Goal: Transaction & Acquisition: Purchase product/service

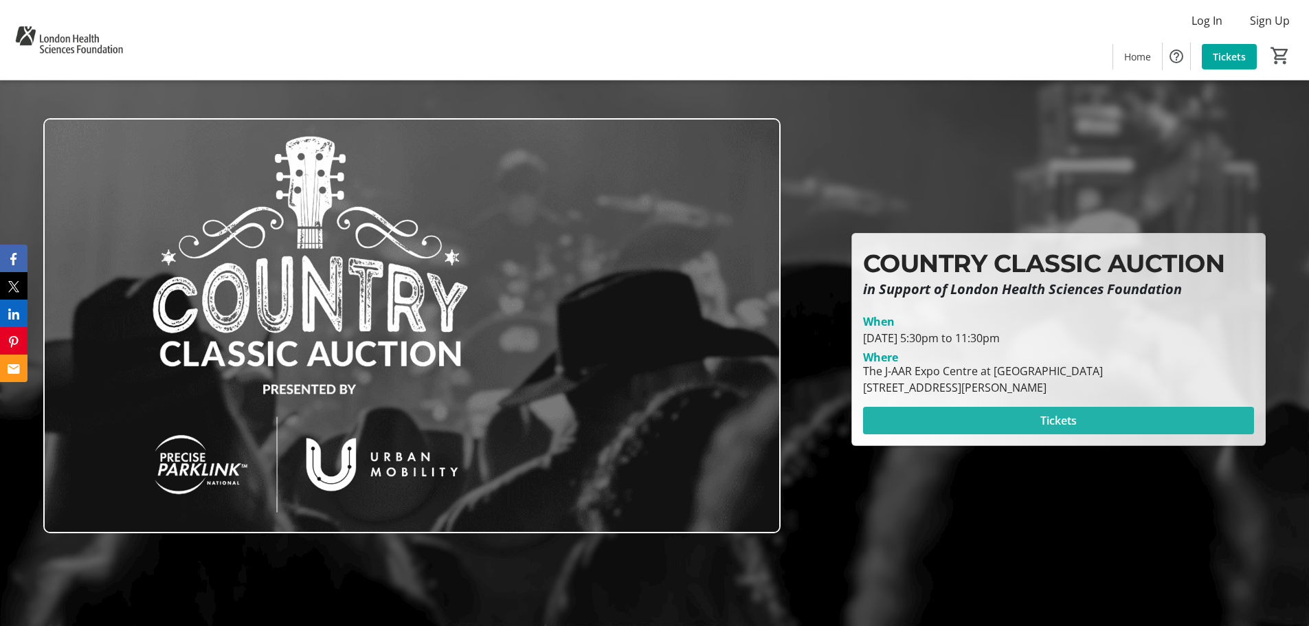
click at [1065, 420] on span "Tickets" at bounding box center [1058, 420] width 36 height 16
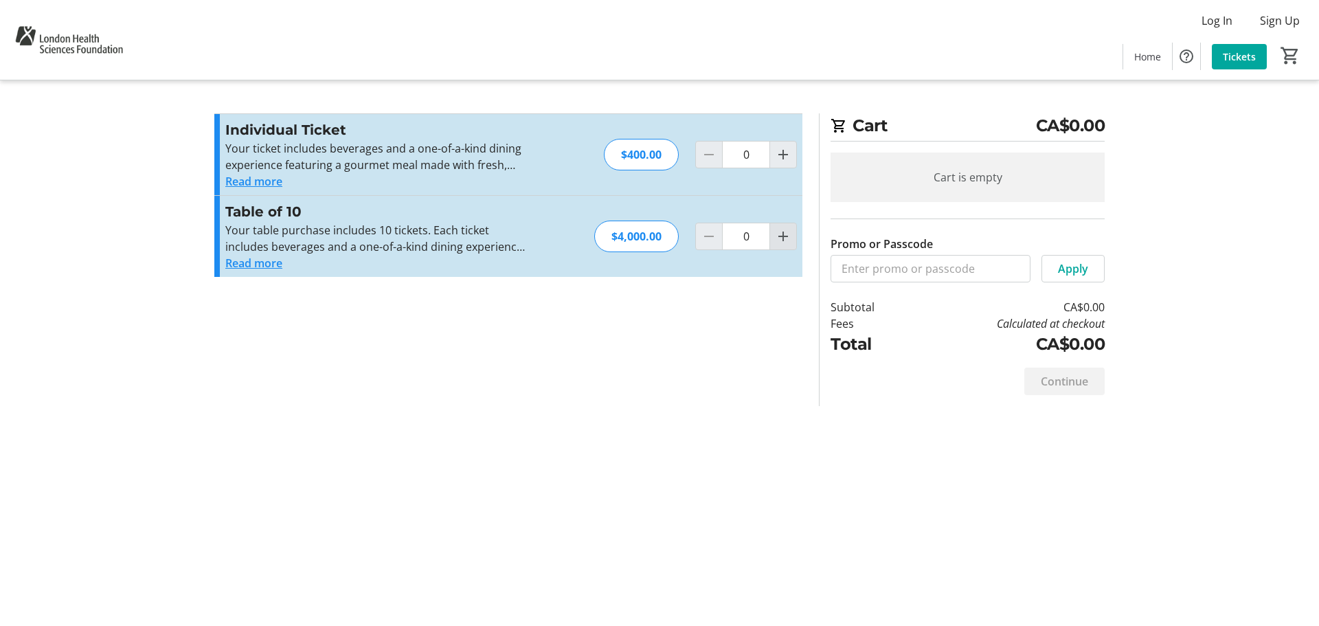
click at [784, 238] on mat-icon "Increment by one" at bounding box center [783, 236] width 16 height 16
type input "1"
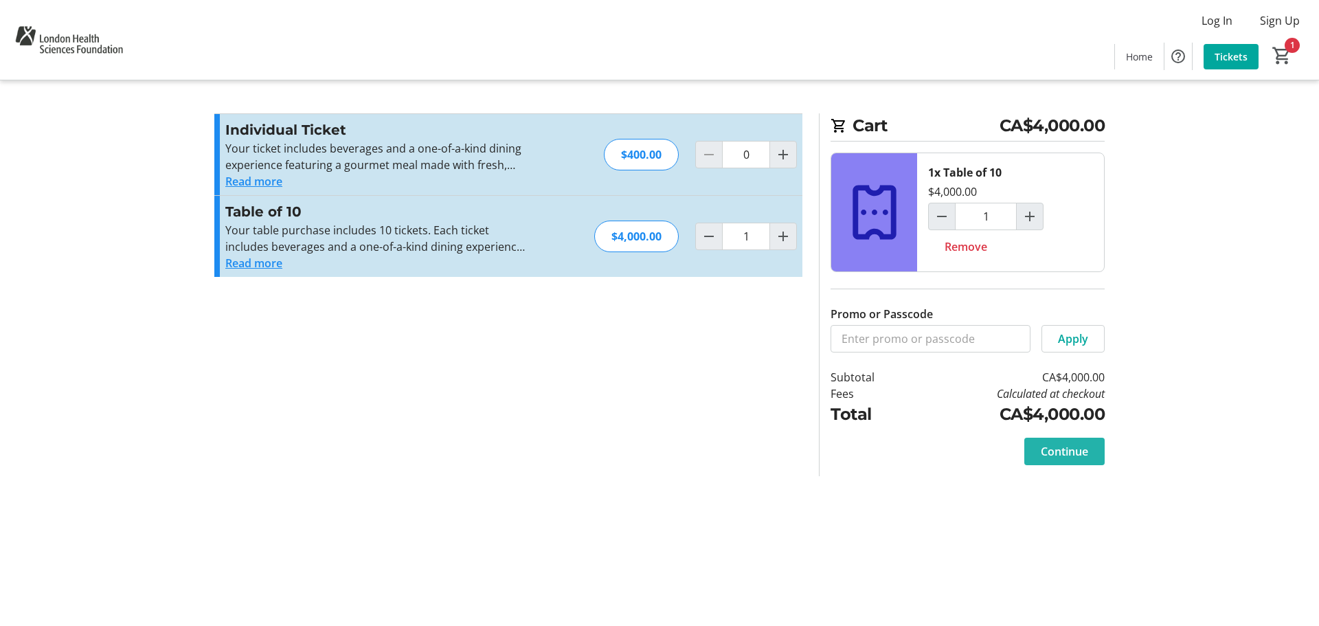
click at [1070, 449] on span "Continue" at bounding box center [1064, 451] width 47 height 16
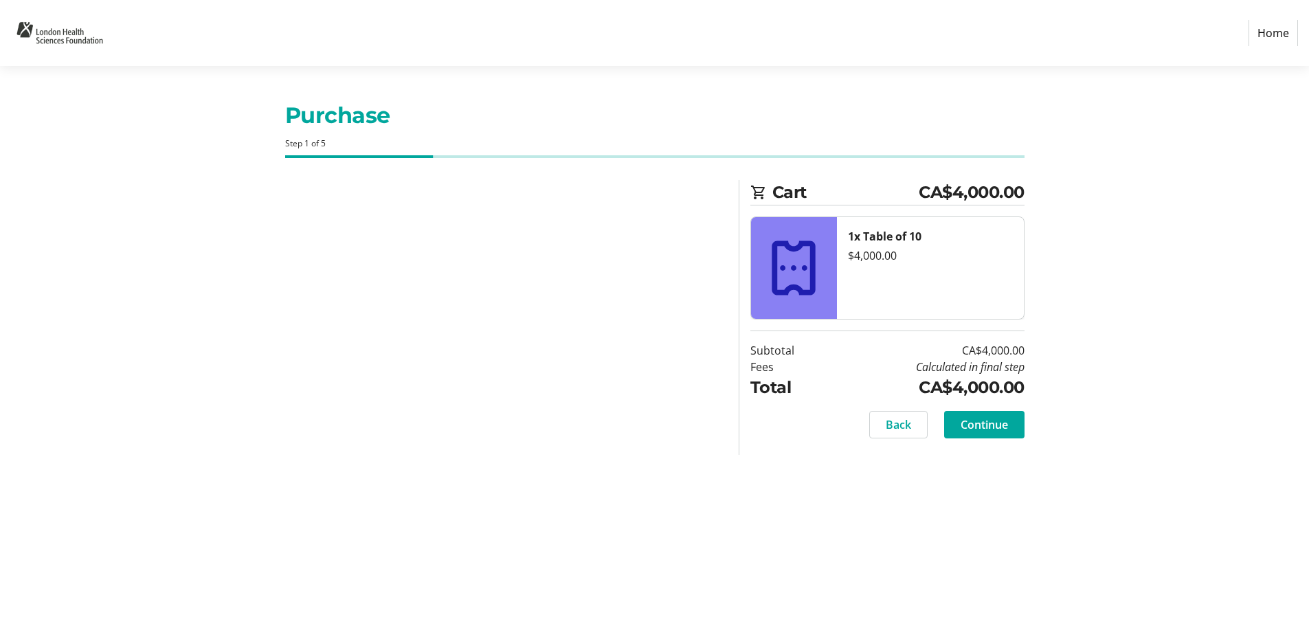
select select "CA"
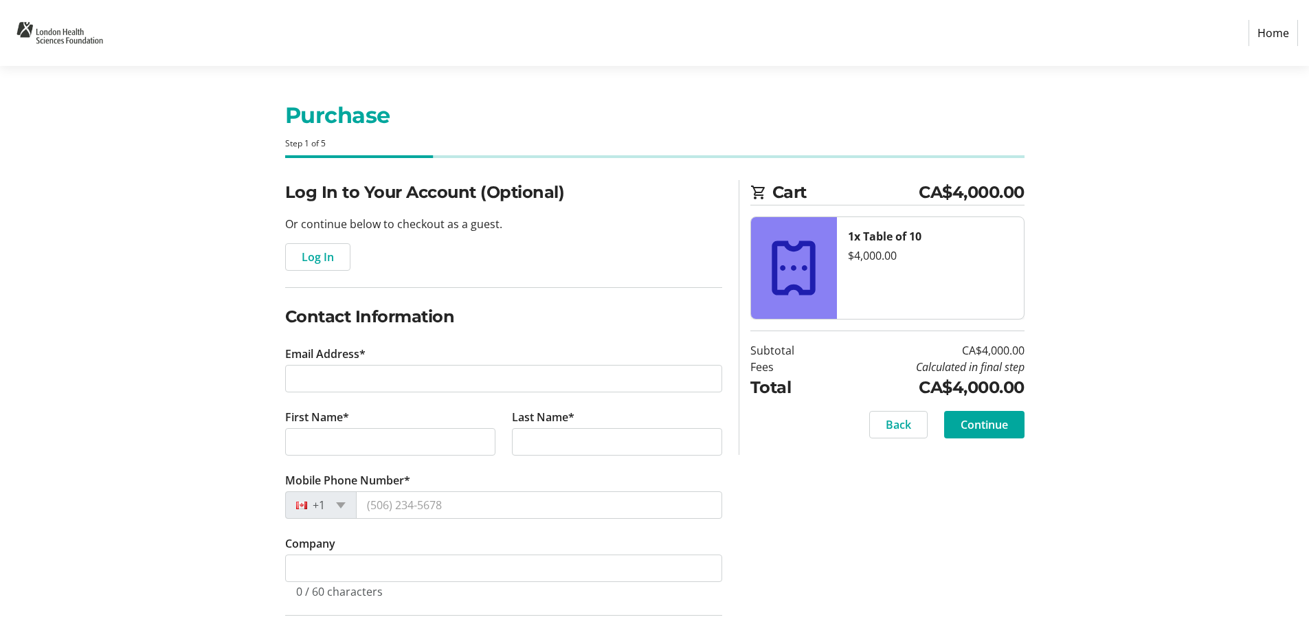
scroll to position [69, 0]
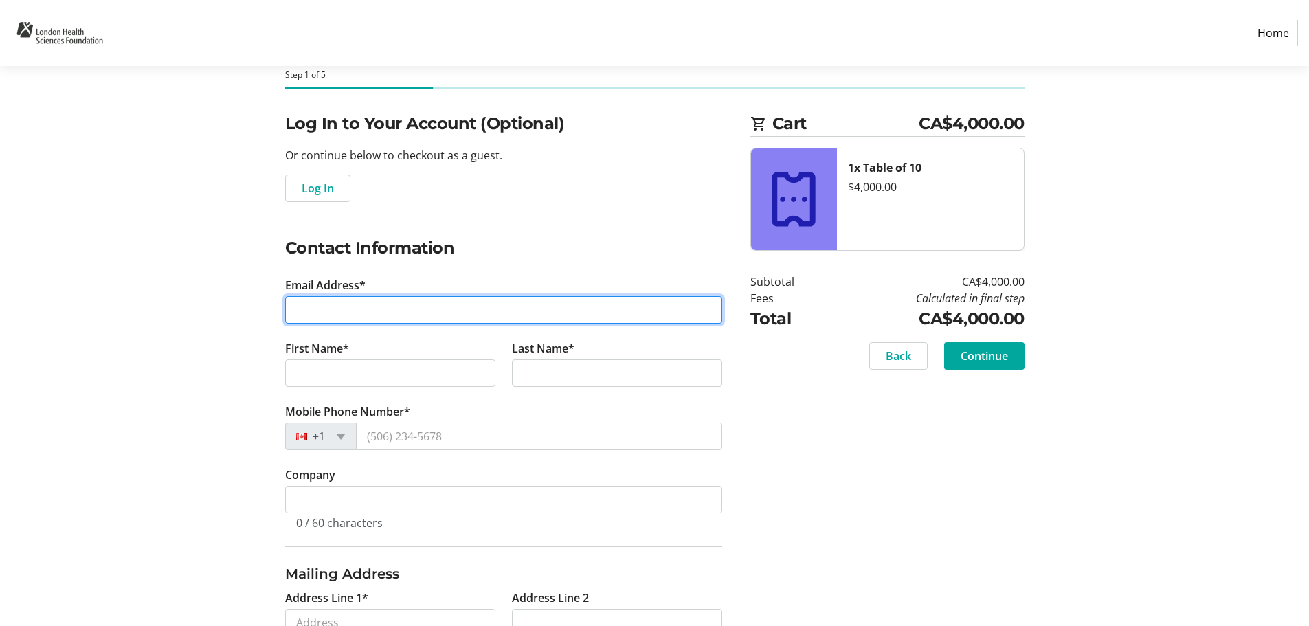
click at [381, 314] on input "Email Address*" at bounding box center [503, 309] width 437 height 27
type input "[EMAIL_ADDRESS][DOMAIN_NAME]"
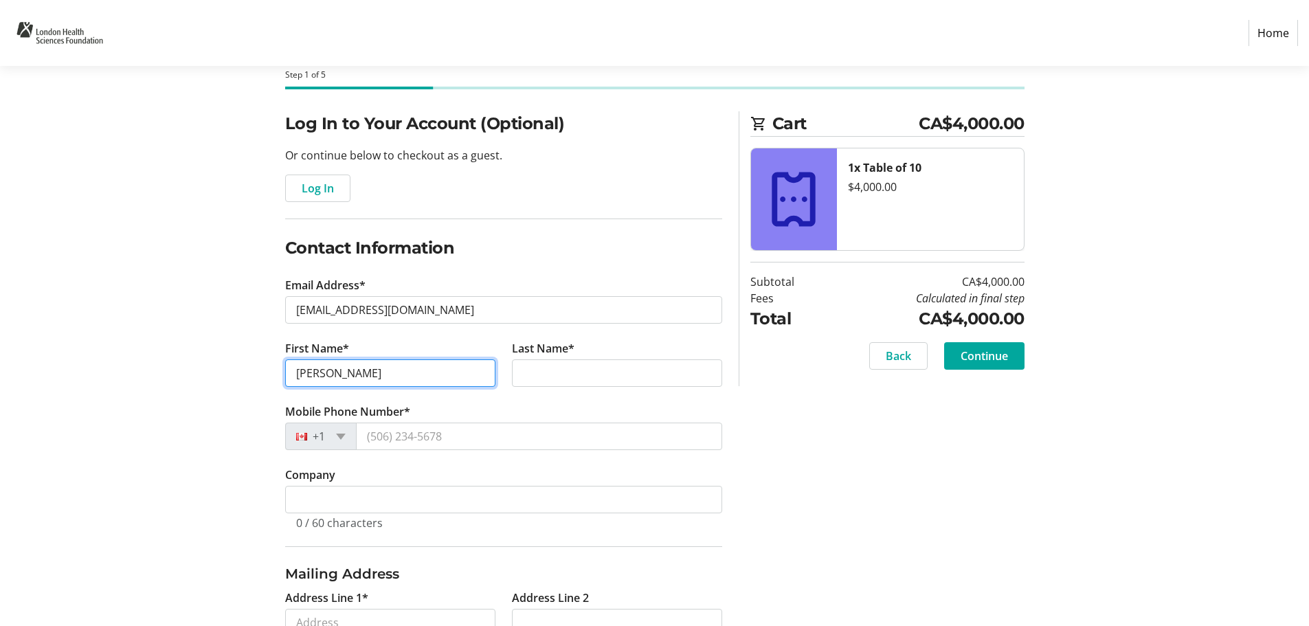
type input "[PERSON_NAME]"
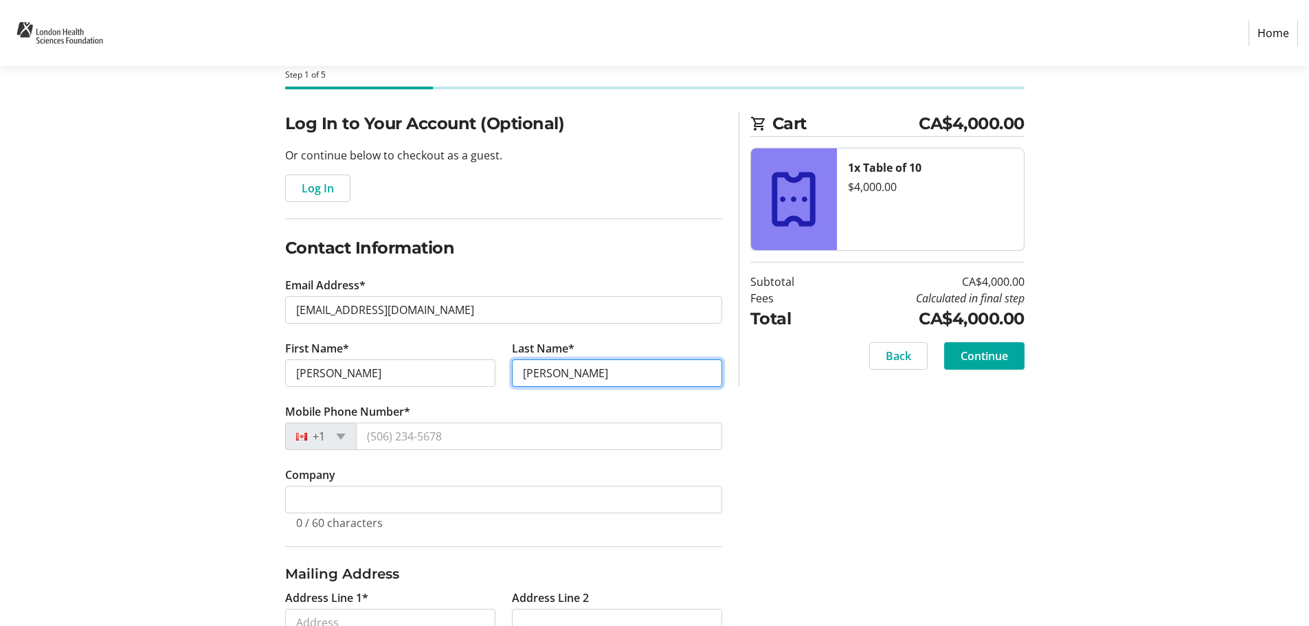
type input "[PERSON_NAME]"
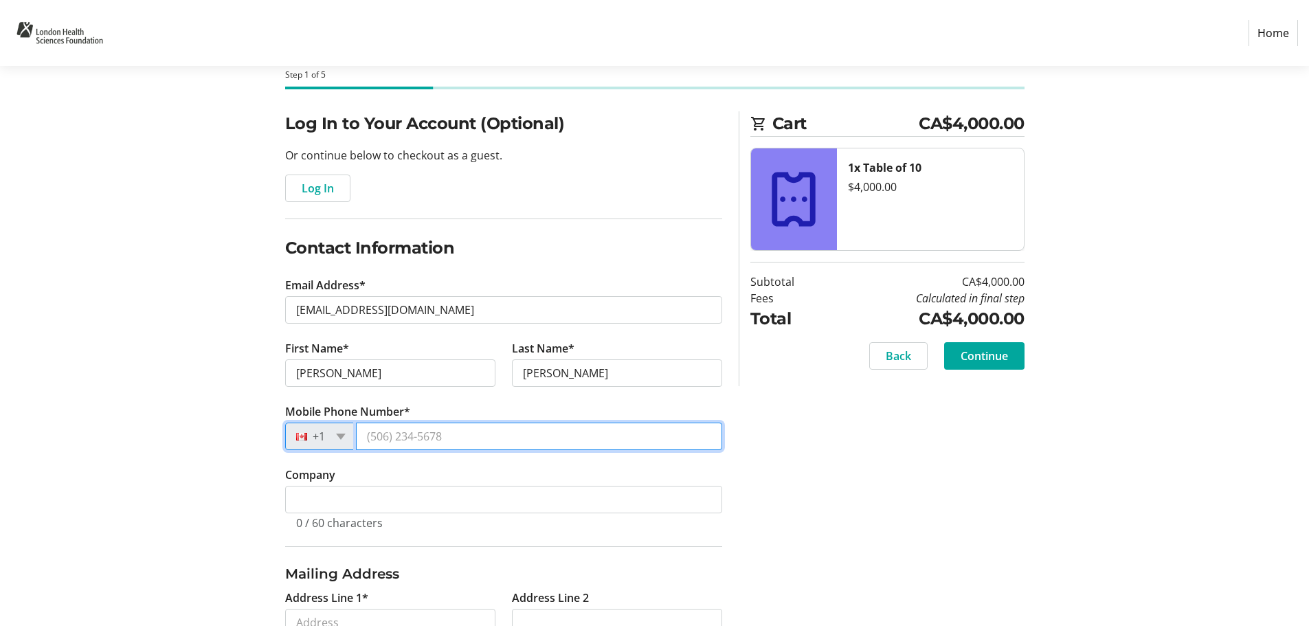
click at [392, 437] on input "Mobile Phone Number*" at bounding box center [539, 435] width 366 height 27
type input "[PHONE_NUMBER]"
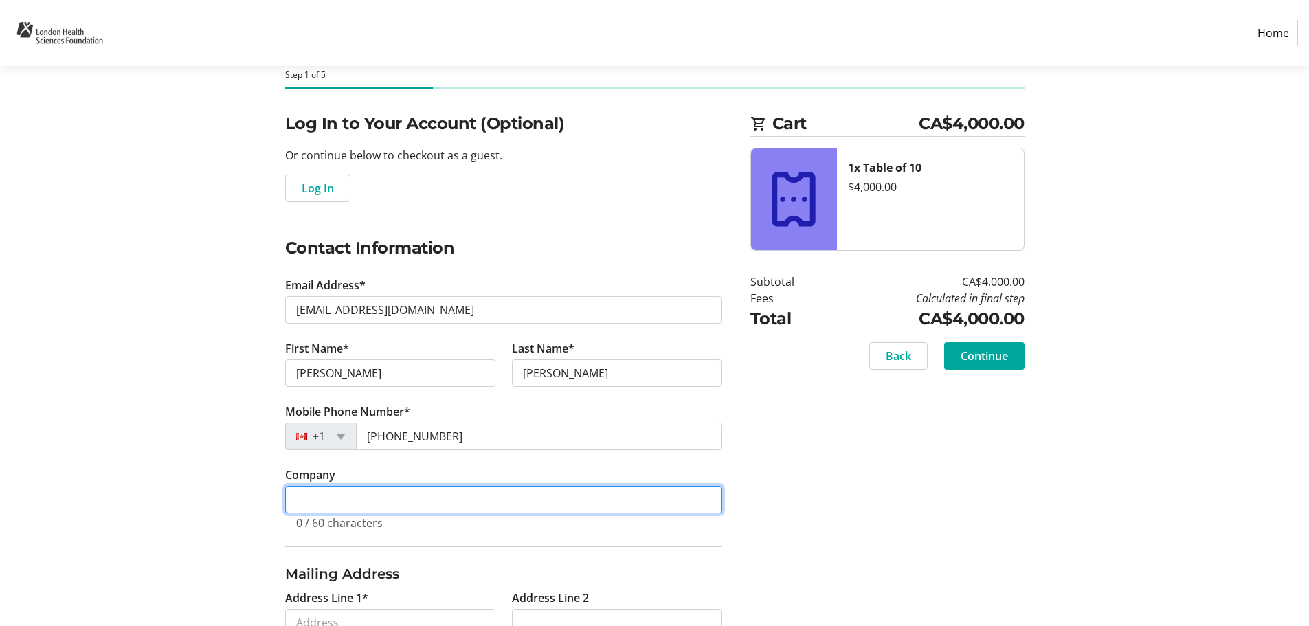
click at [633, 496] on input "Company" at bounding box center [503, 499] width 437 height 27
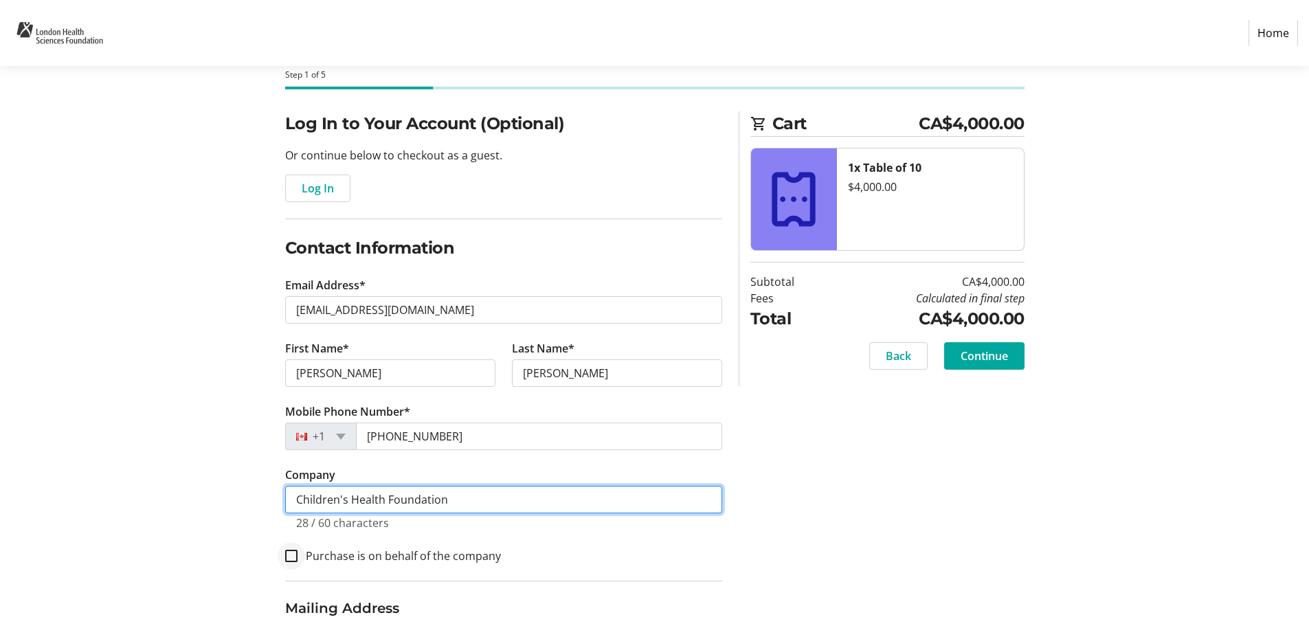
type input "Children's Health Foundation"
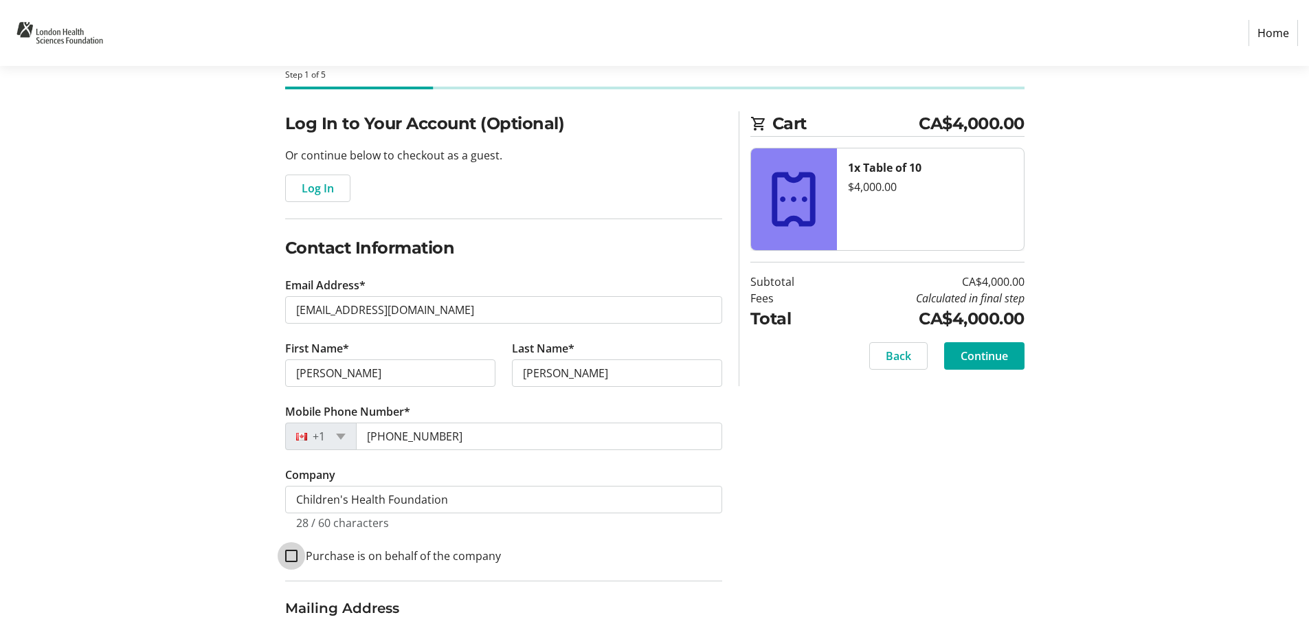
click at [291, 554] on input "Purchase is on behalf of the company" at bounding box center [291, 556] width 12 height 12
checkbox input "true"
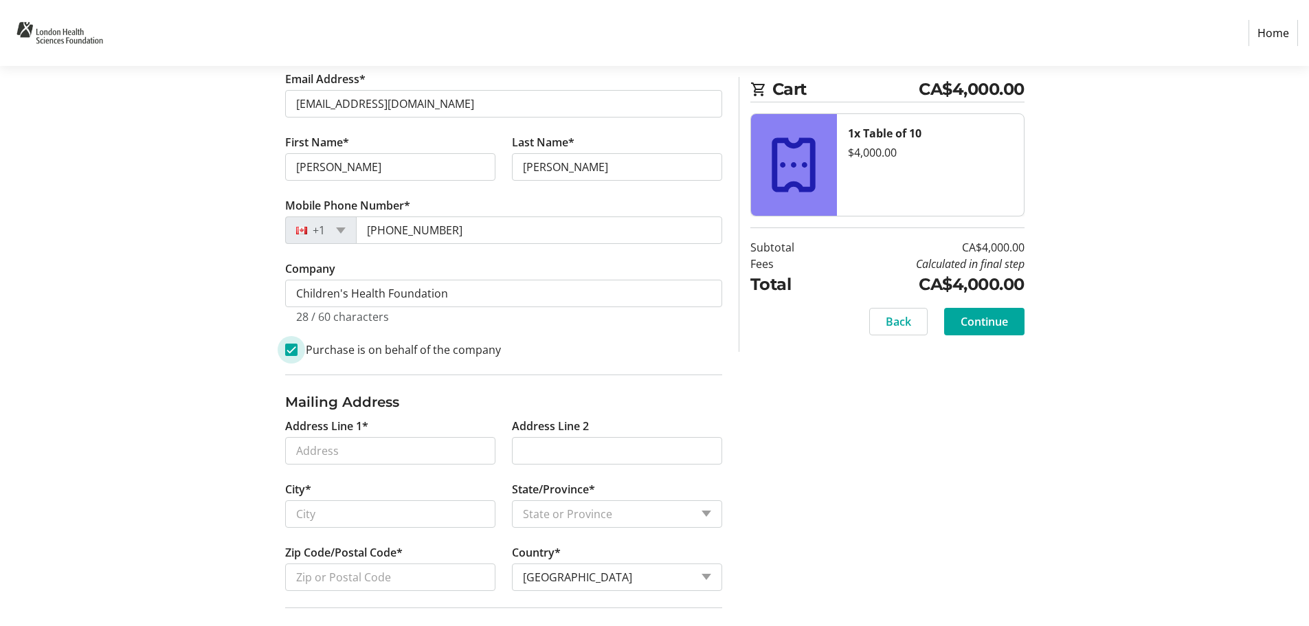
scroll to position [343, 0]
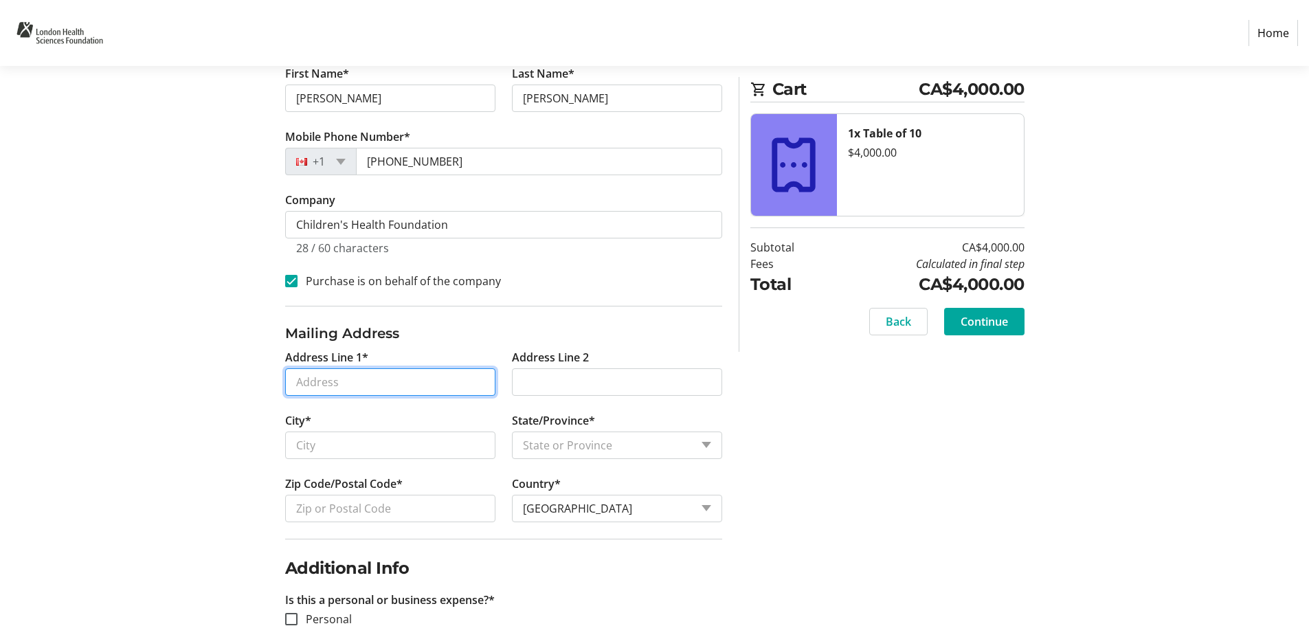
click at [406, 372] on input "Address Line 1*" at bounding box center [390, 381] width 210 height 27
type input "[STREET_ADDRESS]"
type input "[GEOGRAPHIC_DATA]"
select select "ON"
type input "N6C 5H5"
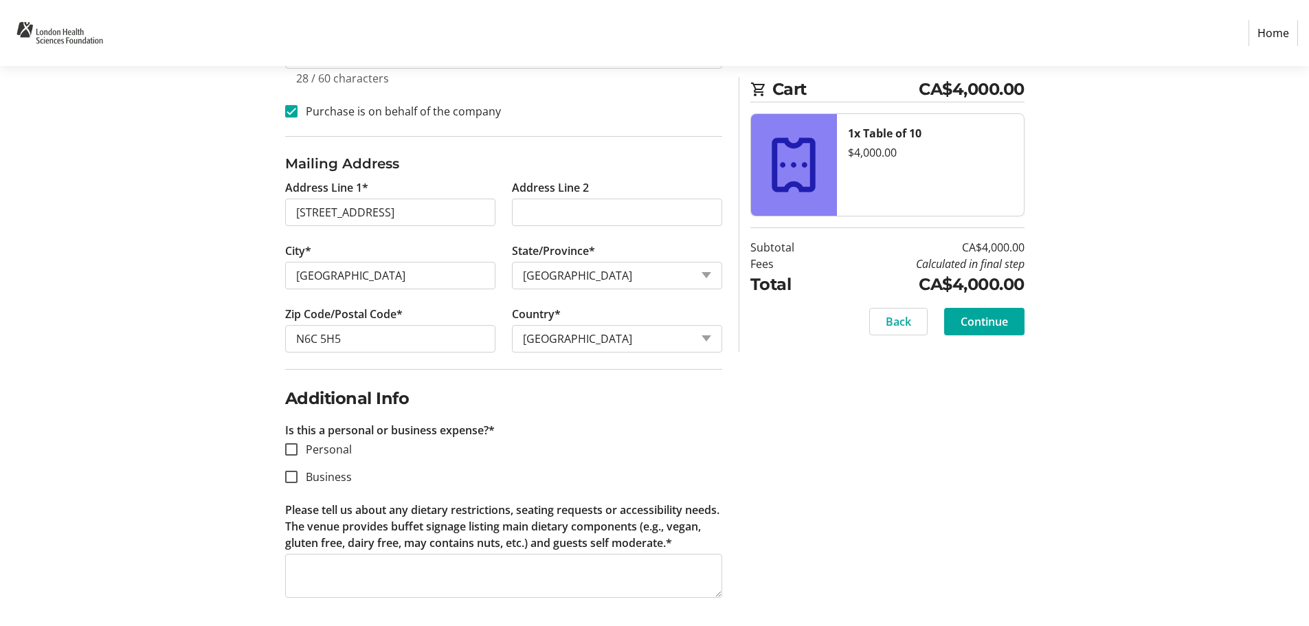
scroll to position [518, 0]
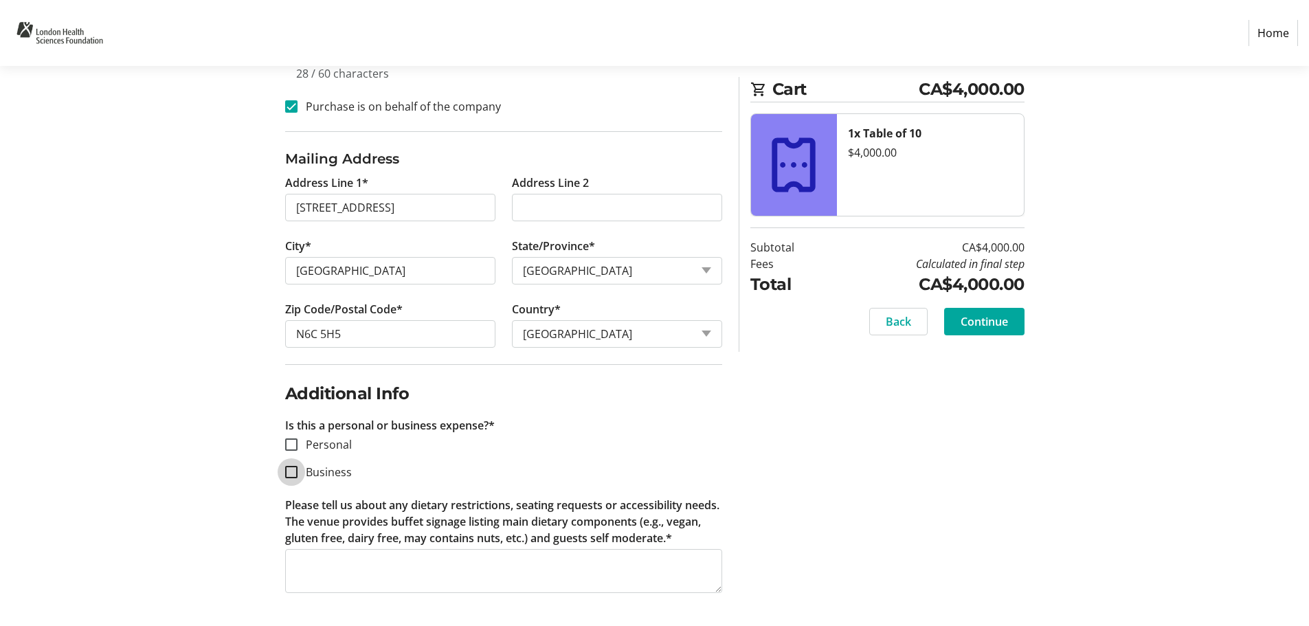
click at [294, 469] on input "Business" at bounding box center [291, 472] width 12 height 12
checkbox input "true"
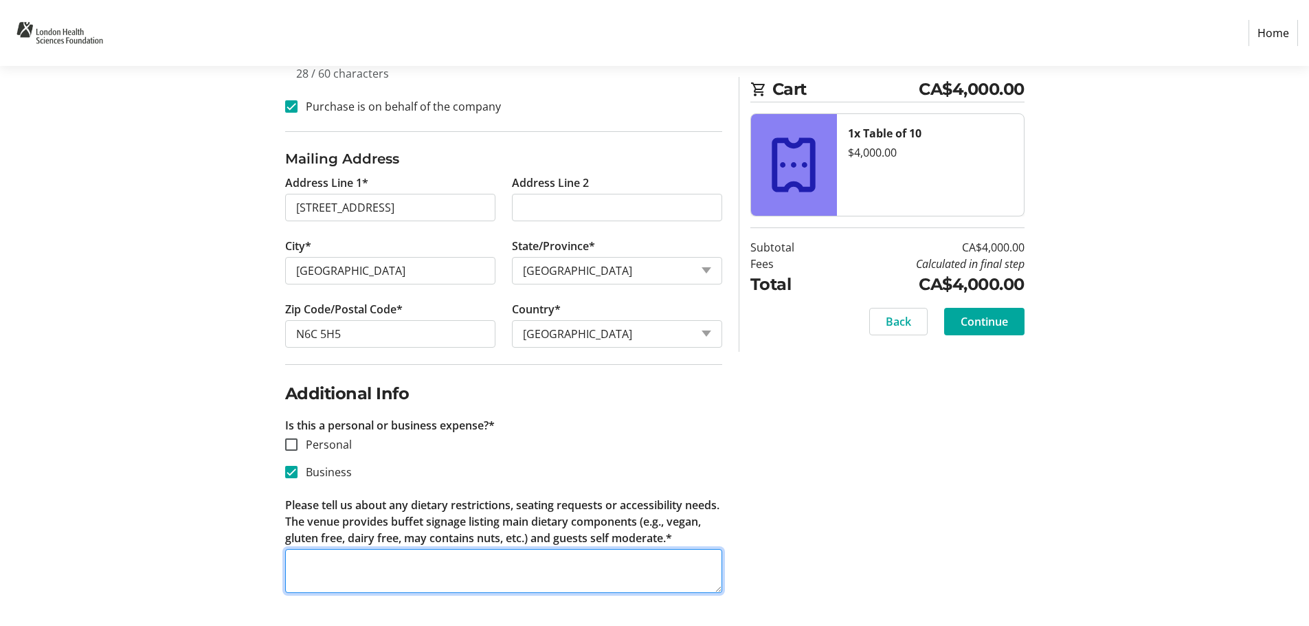
click at [362, 571] on textarea "Please tell us about any dietary restrictions, seating requests or accessibilit…" at bounding box center [503, 571] width 437 height 44
type textarea "i"
type textarea "unknown at this time"
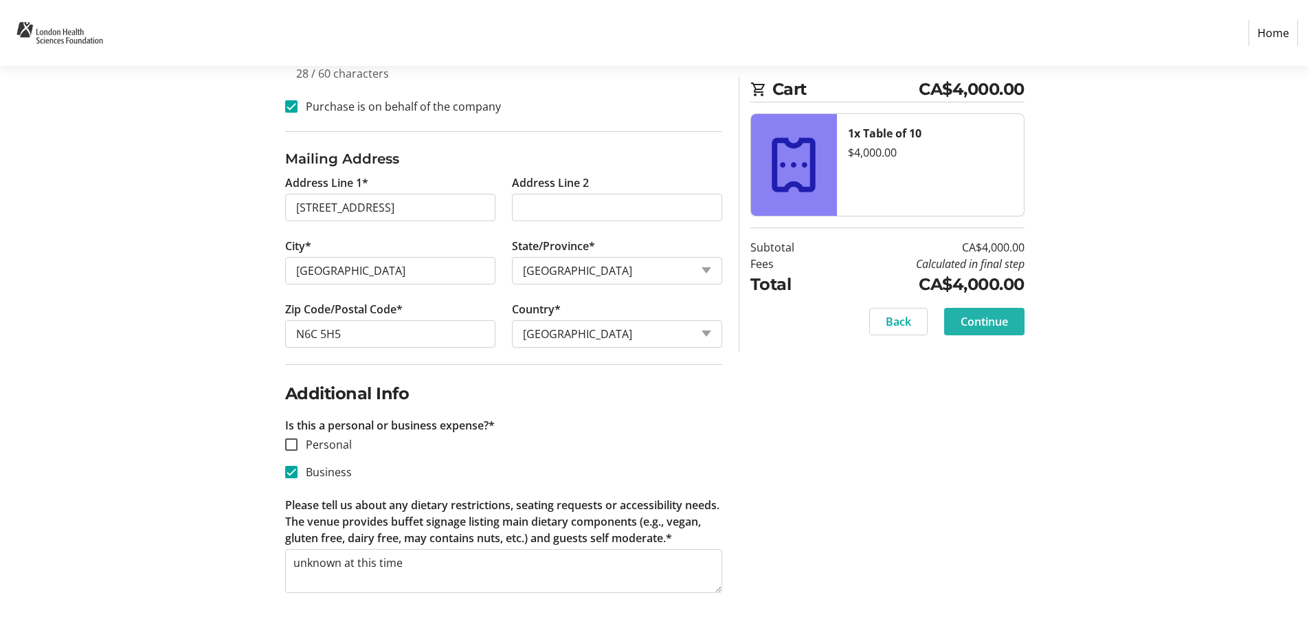
click at [994, 325] on span "Continue" at bounding box center [983, 321] width 47 height 16
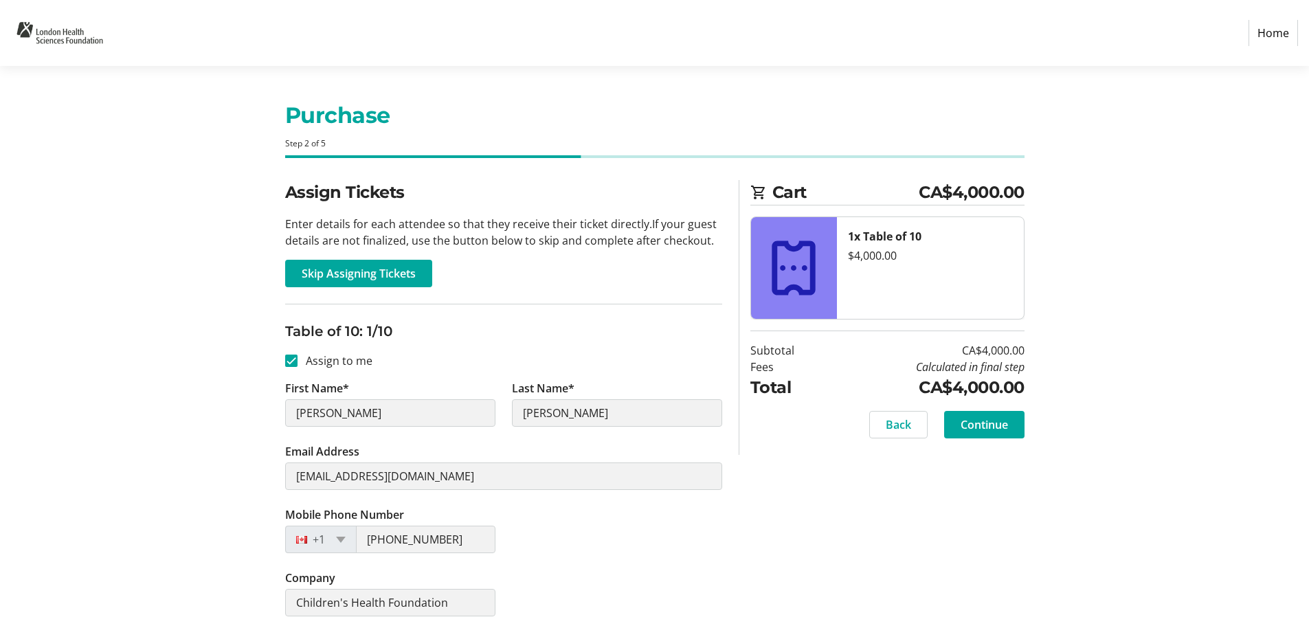
click at [353, 269] on span "Skip Assigning Tickets" at bounding box center [359, 273] width 114 height 16
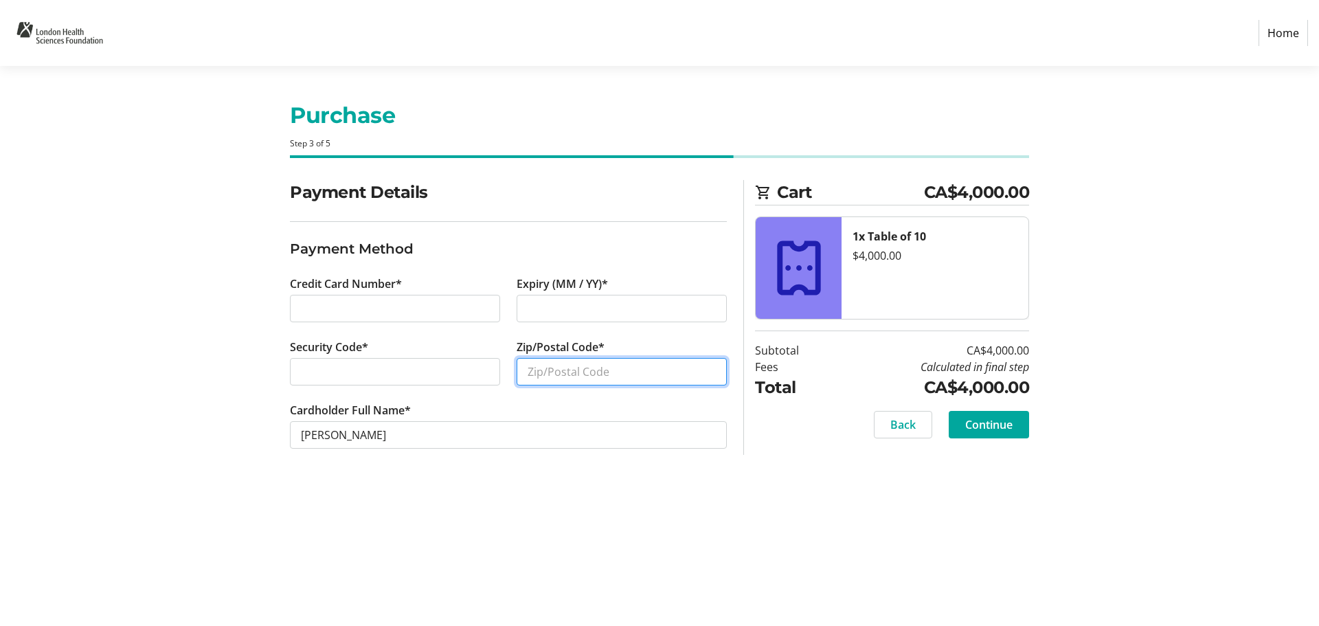
click at [559, 366] on input "Zip/Postal Code*" at bounding box center [622, 371] width 210 height 27
type input "N6C 4V3"
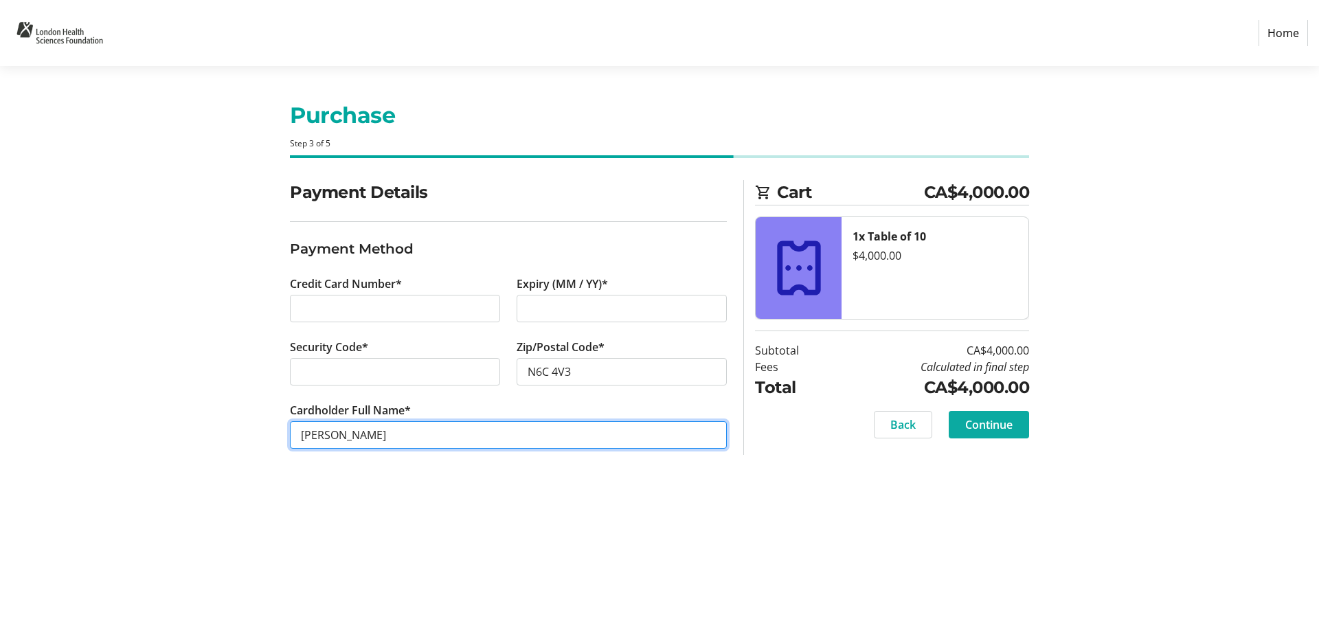
type input "[PERSON_NAME]"
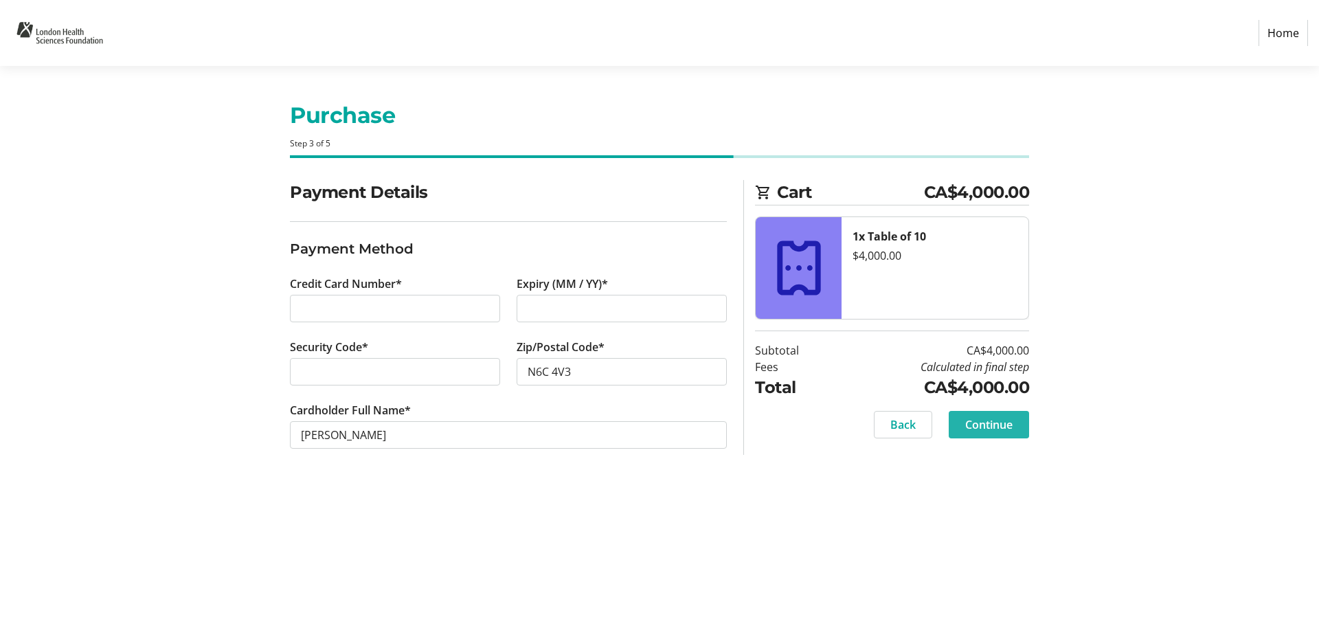
click at [1001, 422] on span "Continue" at bounding box center [988, 424] width 47 height 16
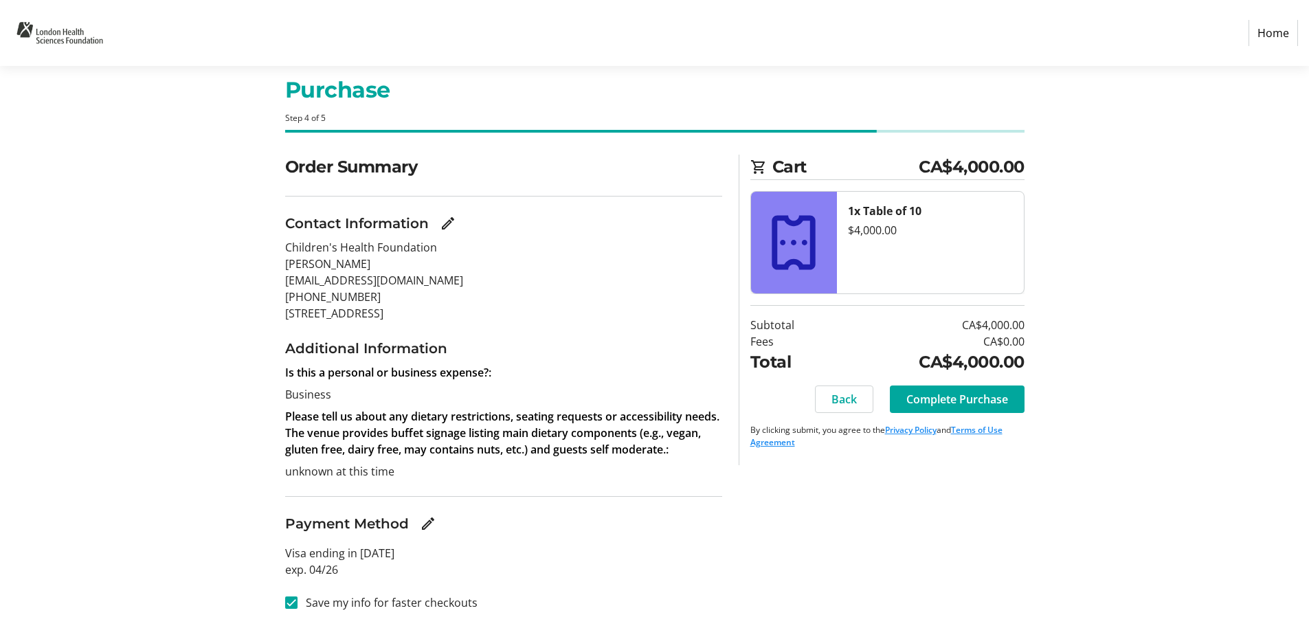
scroll to position [27, 0]
click at [974, 402] on span "Complete Purchase" at bounding box center [957, 397] width 102 height 16
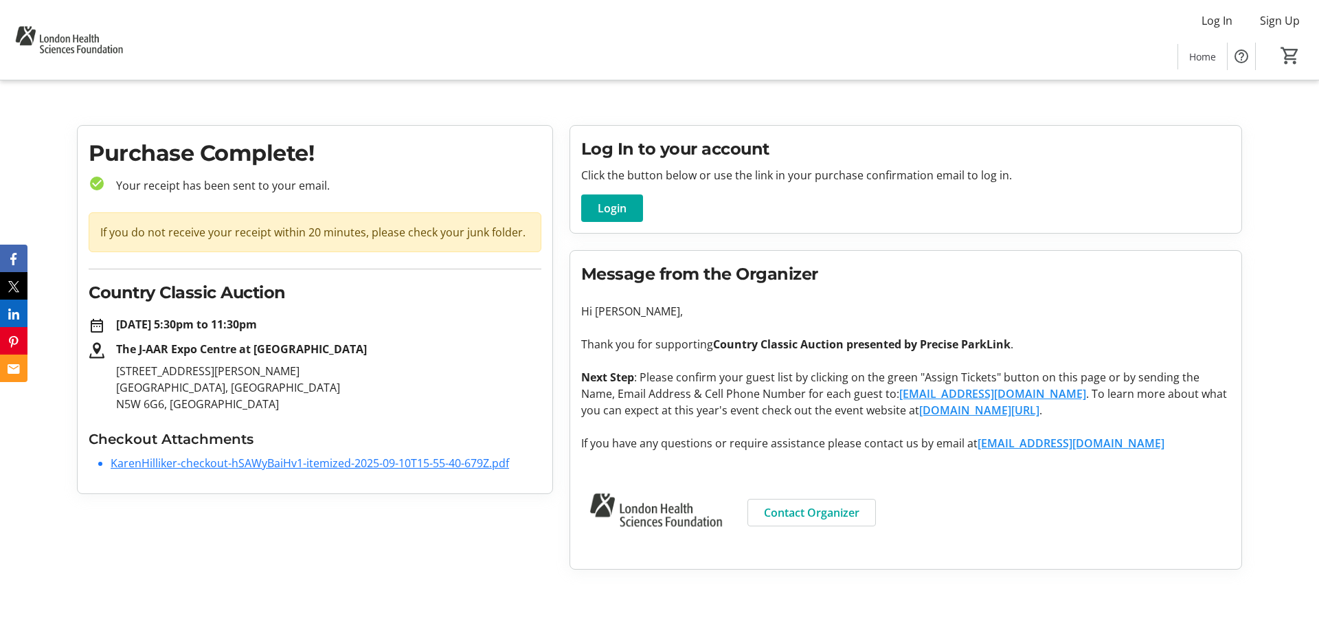
click at [273, 468] on link "KarenHilliker-checkout-hSAWyBaiHv1-itemized-2025-09-10T15-55-40-679Z.pdf" at bounding box center [310, 462] width 398 height 15
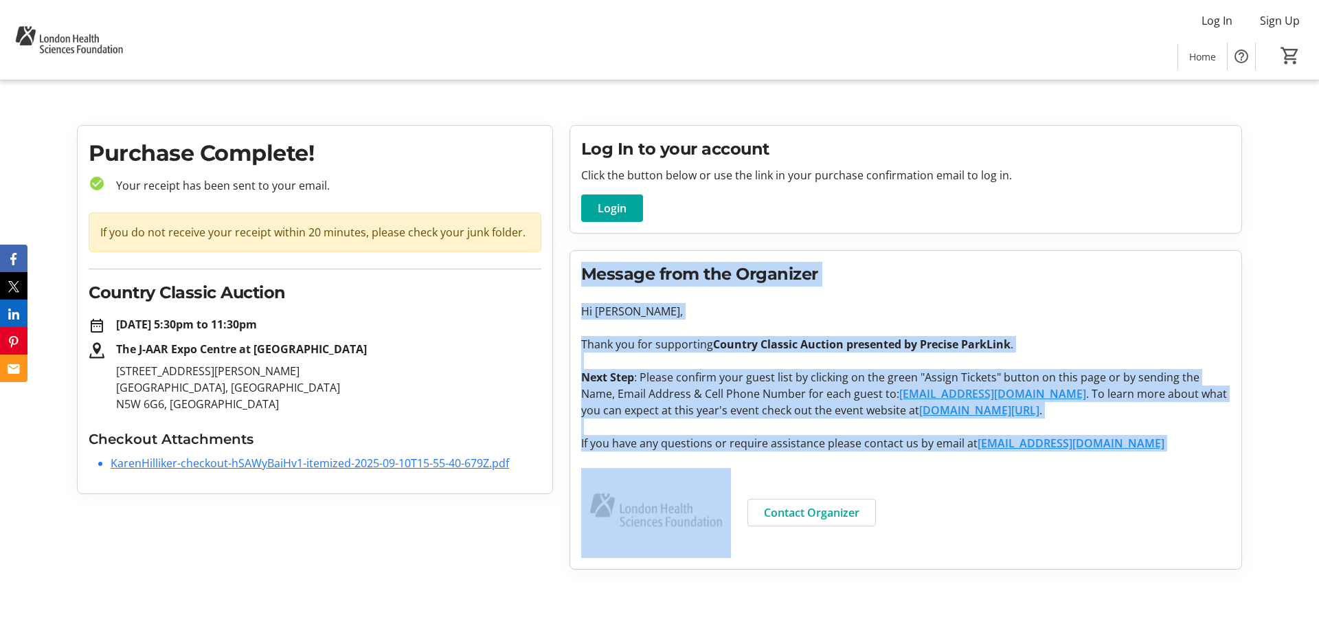
drag, startPoint x: 585, startPoint y: 273, endPoint x: 944, endPoint y: 528, distance: 439.9
click at [944, 528] on tr-organization-message "Message from the Organizer Hi [PERSON_NAME], Thank you for supporting Country C…" at bounding box center [905, 410] width 649 height 296
copy body "Message from the Organizer Hi [PERSON_NAME], Thank you for supporting Country C…"
drag, startPoint x: 120, startPoint y: 348, endPoint x: 383, endPoint y: 349, distance: 263.8
click at [383, 349] on p "The J-AAR Expo Centre at [GEOGRAPHIC_DATA]" at bounding box center [328, 349] width 425 height 16
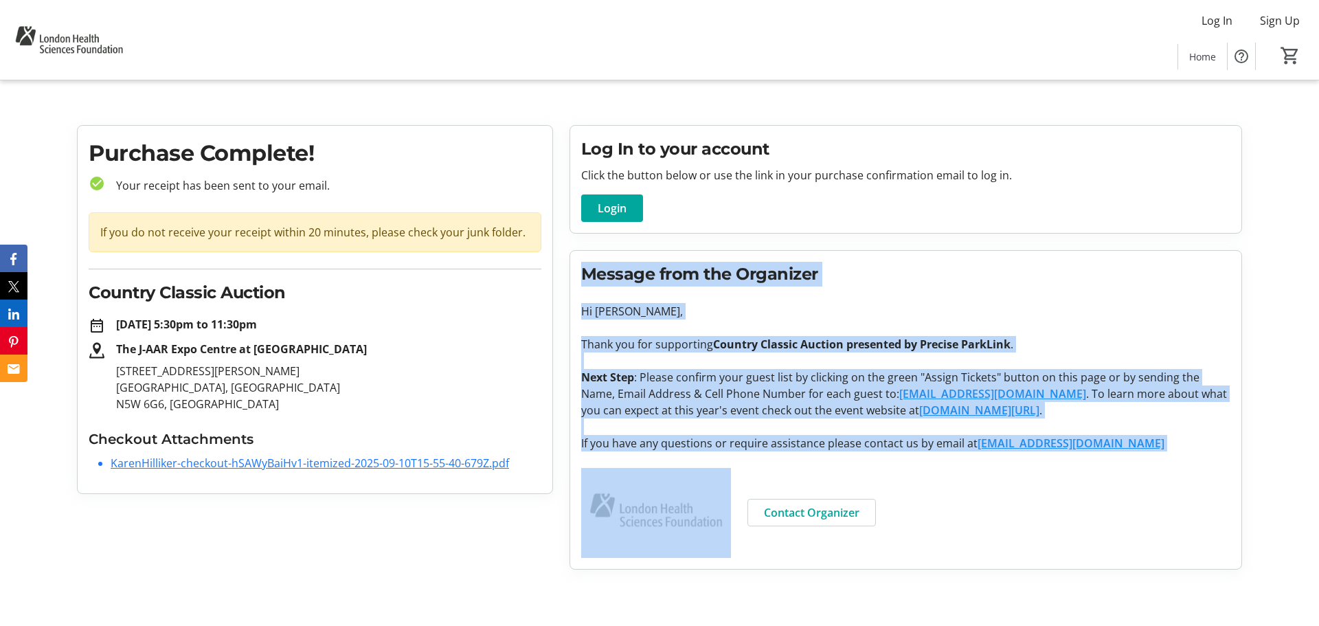
copy strong "he J-AAR Expo Centre at [GEOGRAPHIC_DATA]"
